Goal: Information Seeking & Learning: Find specific fact

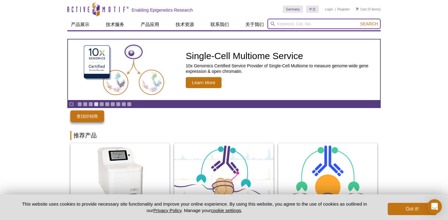
click at [295, 22] on input "search" at bounding box center [324, 24] width 113 height 10
paste input "Pre-indexed Assembled Tn5 Transposomes"
type input "Pre-indexed Assembled Tn5 Transposomes"
click at [358, 21] on button "Search" at bounding box center [368, 24] width 21 height 6
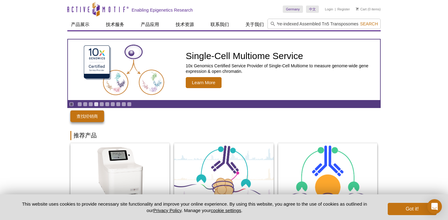
scroll to position [0, 0]
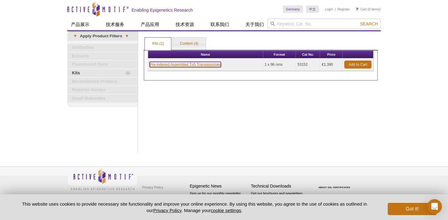
click at [189, 66] on link "Pre-indexed Assembled Tn5 Transposomes" at bounding box center [185, 65] width 71 height 6
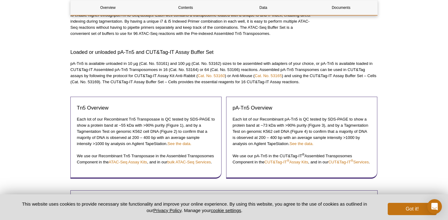
scroll to position [379, 0]
